Goal: Transaction & Acquisition: Book appointment/travel/reservation

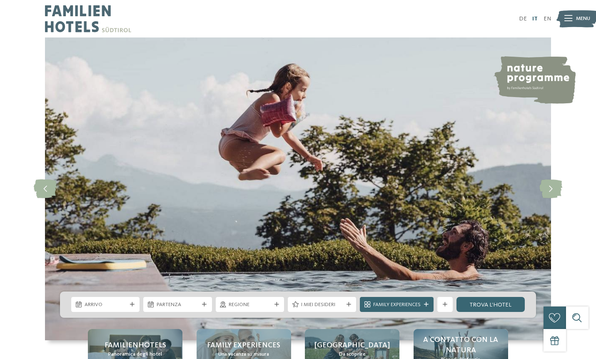
click at [535, 20] on link "IT" at bounding box center [534, 19] width 5 height 6
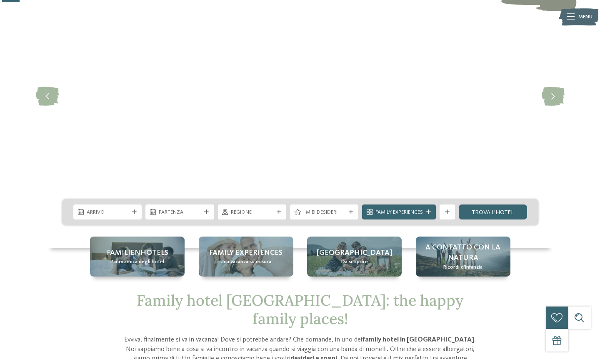
scroll to position [94, 0]
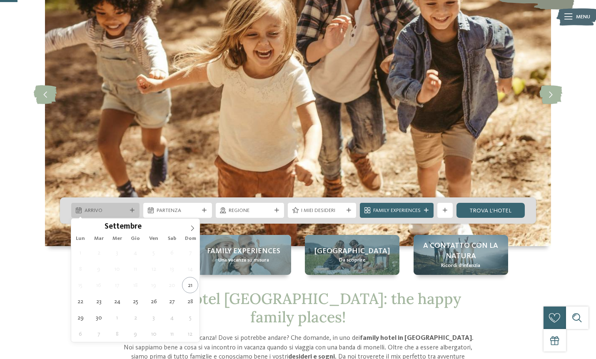
click at [131, 214] on div "Arrivo" at bounding box center [105, 210] width 68 height 15
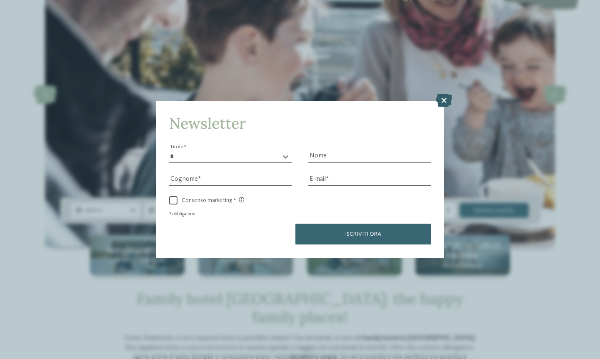
click at [443, 94] on icon at bounding box center [443, 100] width 16 height 13
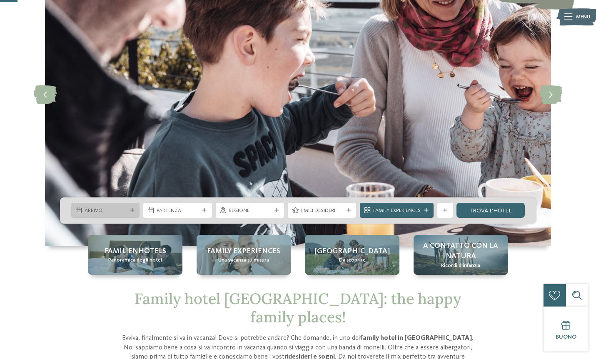
click at [135, 210] on div at bounding box center [131, 210] width 7 height 5
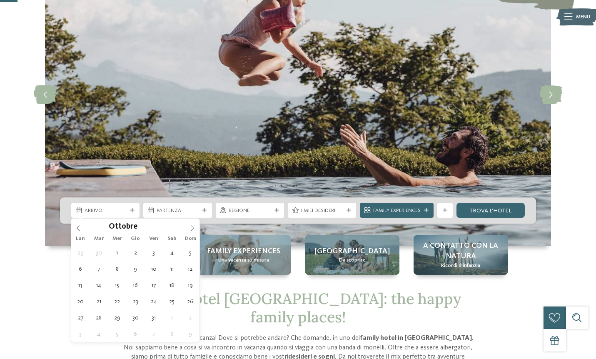
click at [192, 231] on icon at bounding box center [192, 228] width 3 height 5
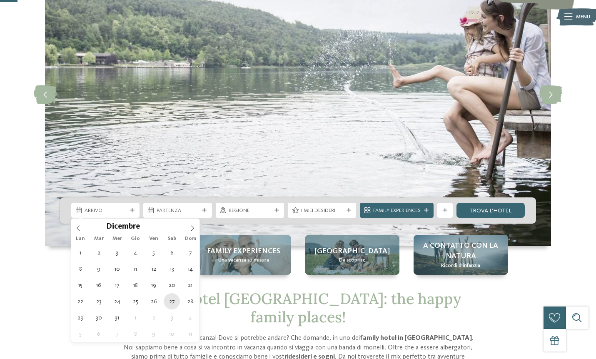
type div "[DATE]"
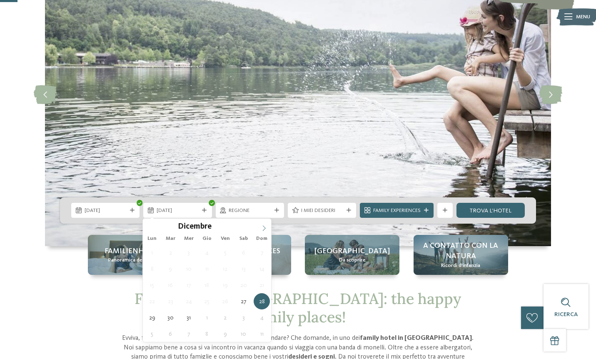
type input "****"
click at [262, 229] on icon at bounding box center [264, 228] width 6 height 6
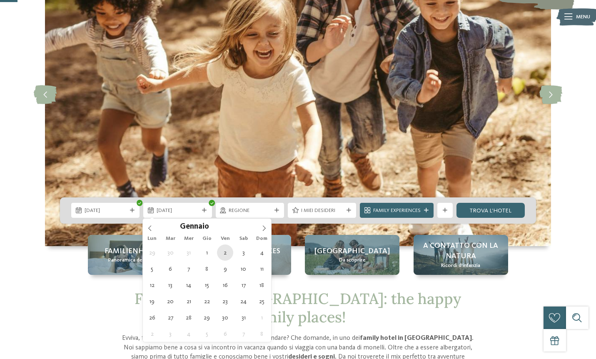
type div "[DATE]"
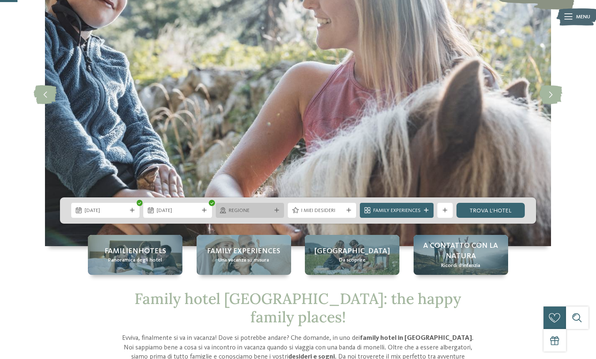
click at [274, 211] on icon at bounding box center [276, 210] width 5 height 5
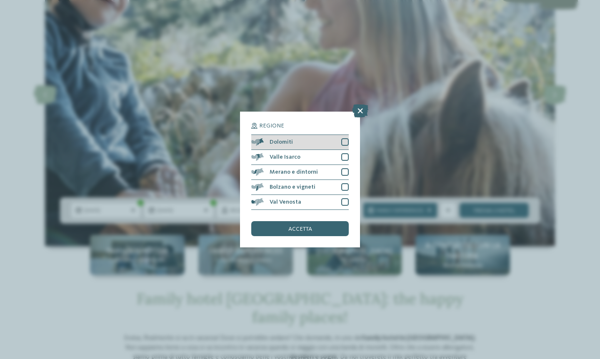
click at [344, 138] on div at bounding box center [344, 141] width 7 height 7
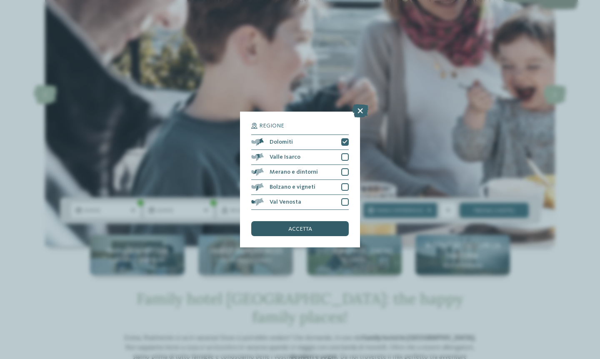
click at [309, 226] on span "accetta" at bounding box center [300, 229] width 24 height 6
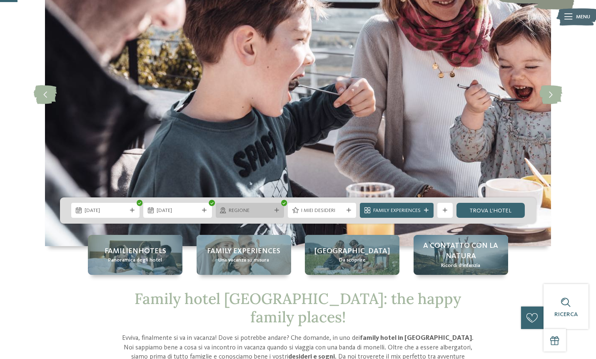
click at [275, 213] on div "Regione" at bounding box center [250, 210] width 68 height 15
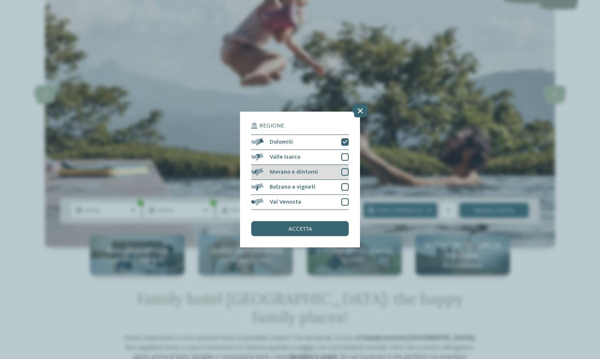
click at [343, 168] on div at bounding box center [344, 171] width 7 height 7
click at [345, 183] on div at bounding box center [344, 186] width 7 height 7
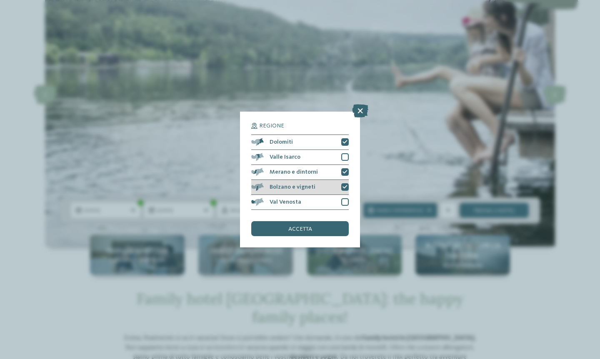
click at [342, 185] on icon at bounding box center [344, 187] width 5 height 5
click at [345, 183] on div at bounding box center [344, 186] width 7 height 7
click at [312, 199] on div "Regione Dolomiti [GEOGRAPHIC_DATA]" at bounding box center [300, 180] width 120 height 136
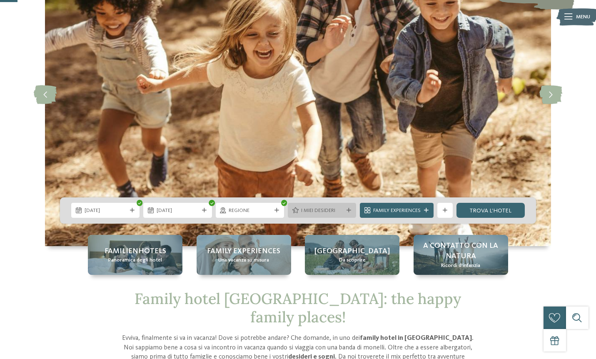
click at [347, 212] on icon at bounding box center [348, 210] width 5 height 5
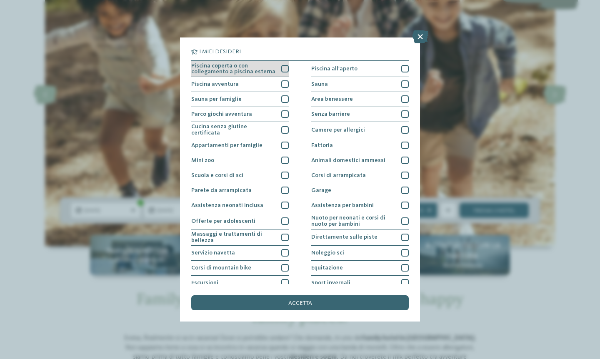
click at [281, 69] on div at bounding box center [284, 68] width 7 height 7
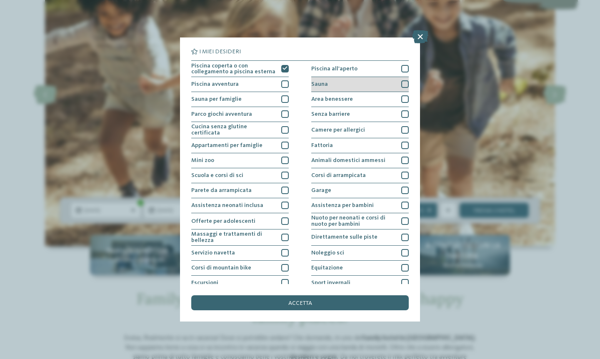
click at [401, 84] on div at bounding box center [404, 83] width 7 height 7
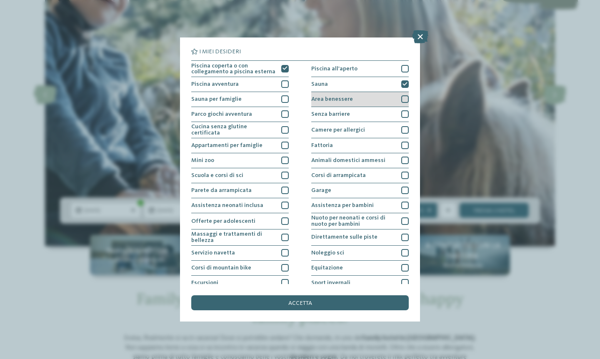
click at [403, 99] on div at bounding box center [404, 98] width 7 height 7
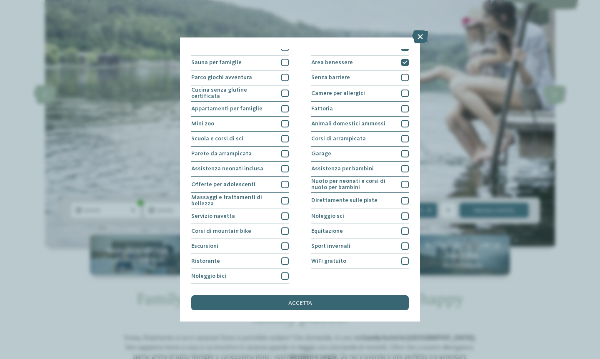
scroll to position [109, 0]
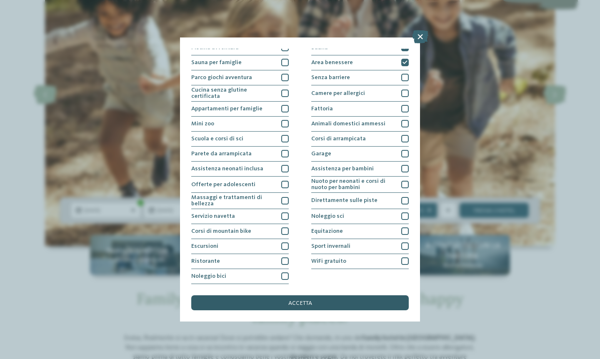
click at [302, 300] on span "accetta" at bounding box center [300, 303] width 24 height 6
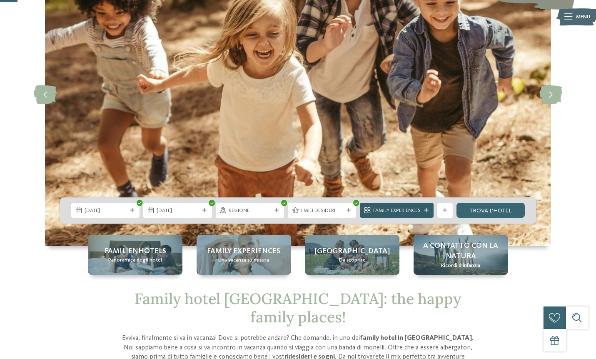
click at [425, 211] on icon at bounding box center [426, 210] width 5 height 5
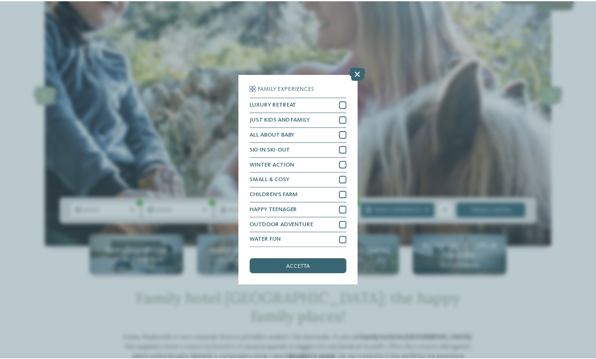
scroll to position [0, 0]
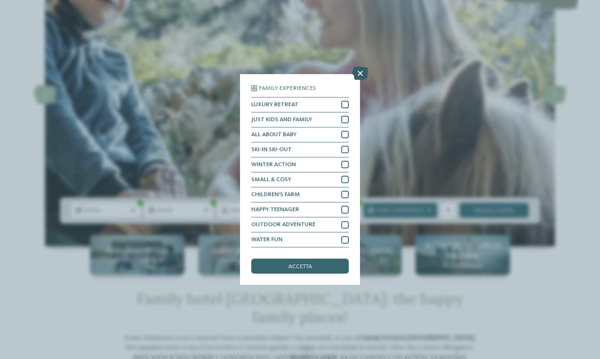
click at [360, 67] on icon at bounding box center [360, 73] width 16 height 13
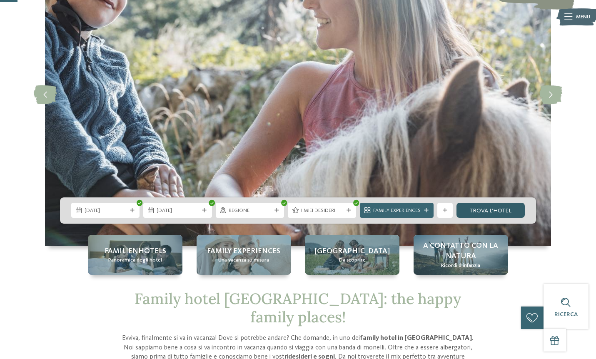
click at [483, 210] on link "trova l’hotel" at bounding box center [490, 210] width 68 height 15
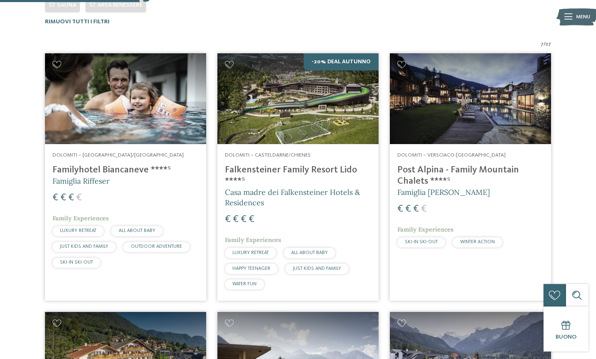
click at [497, 169] on h4 "Post Alpina - Family Mountain Chalets ****ˢ" at bounding box center [470, 175] width 146 height 22
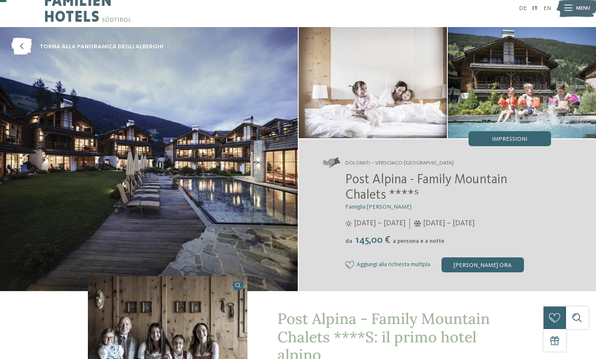
scroll to position [3, 0]
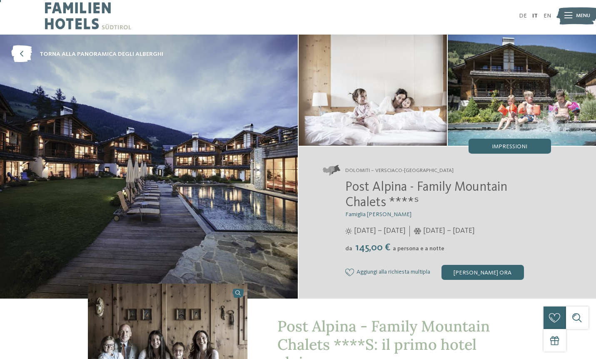
click at [252, 155] on img at bounding box center [149, 167] width 298 height 264
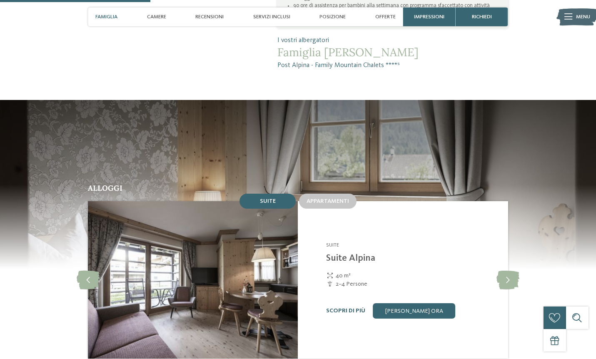
scroll to position [657, 0]
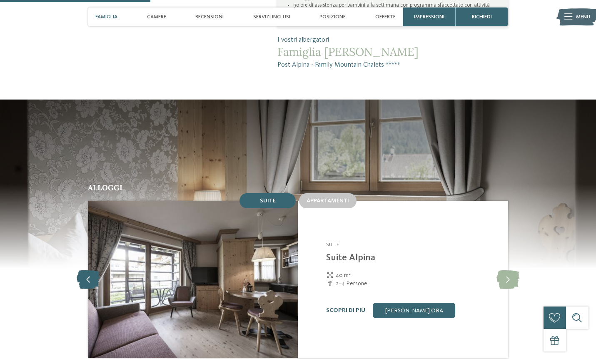
click at [85, 270] on icon at bounding box center [88, 279] width 23 height 19
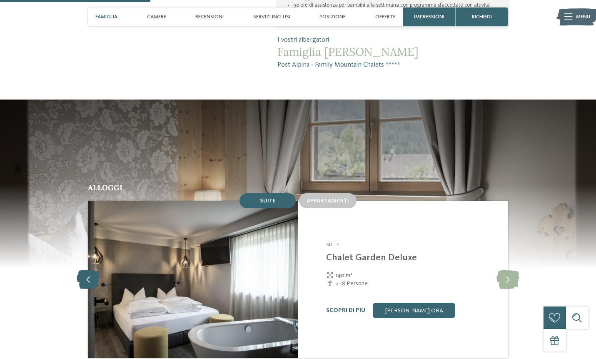
click at [85, 270] on icon at bounding box center [88, 279] width 23 height 19
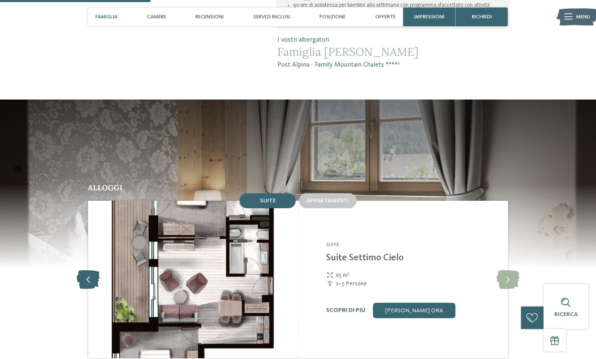
click at [85, 270] on icon at bounding box center [88, 279] width 23 height 19
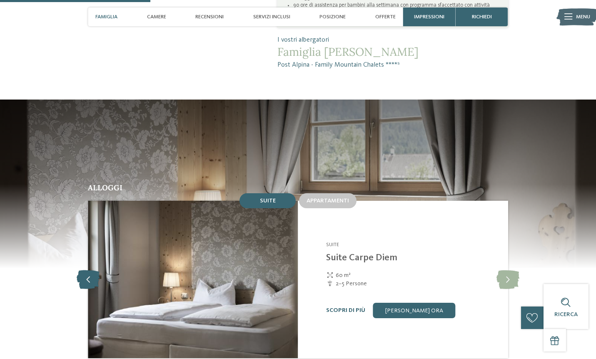
click at [85, 270] on icon at bounding box center [88, 279] width 23 height 19
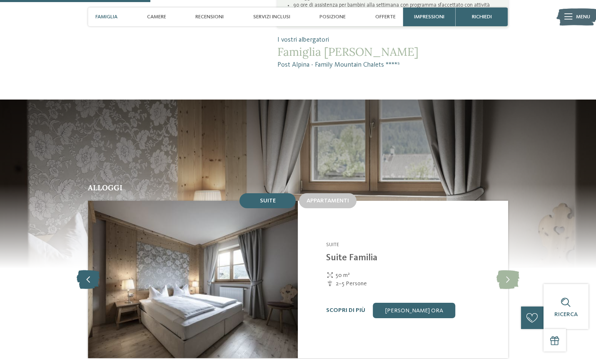
click at [85, 270] on icon at bounding box center [88, 279] width 23 height 19
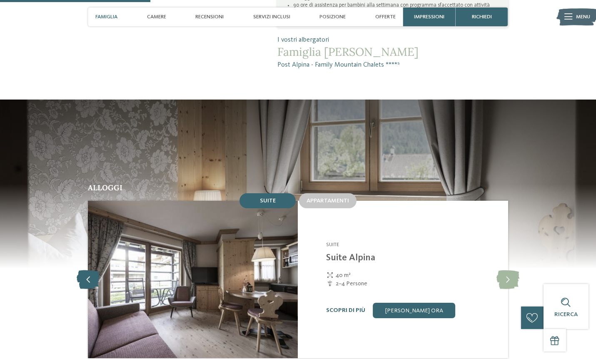
click at [85, 270] on icon at bounding box center [88, 279] width 23 height 19
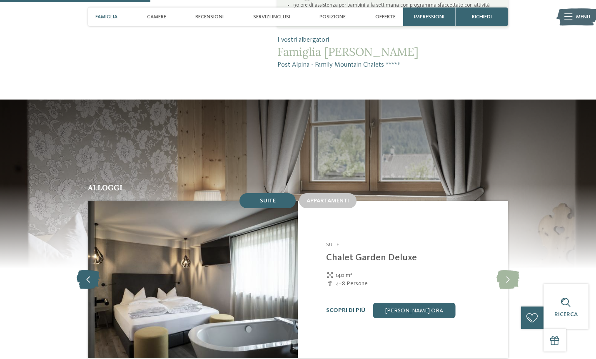
click at [85, 270] on icon at bounding box center [88, 279] width 23 height 19
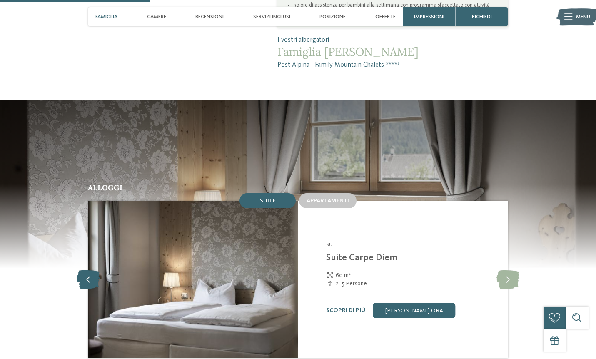
click at [85, 270] on icon at bounding box center [88, 279] width 23 height 19
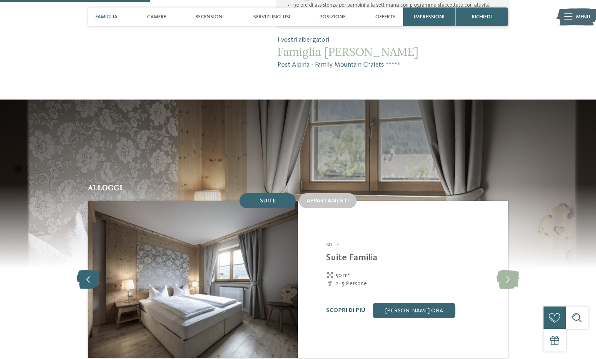
click at [85, 270] on icon at bounding box center [88, 279] width 23 height 19
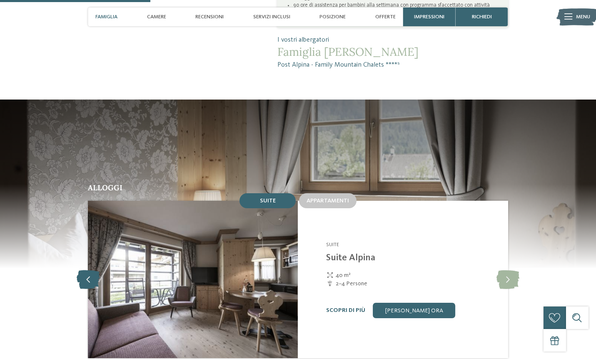
click at [85, 270] on icon at bounding box center [88, 279] width 23 height 19
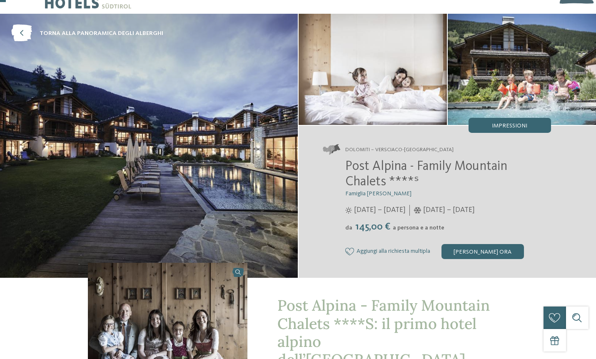
scroll to position [25, 0]
